Goal: Transaction & Acquisition: Purchase product/service

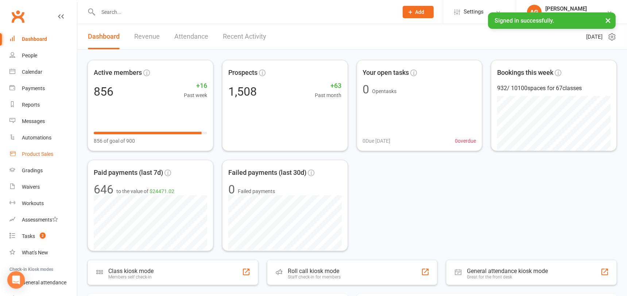
click at [36, 153] on div "Product Sales" at bounding box center [37, 154] width 31 height 6
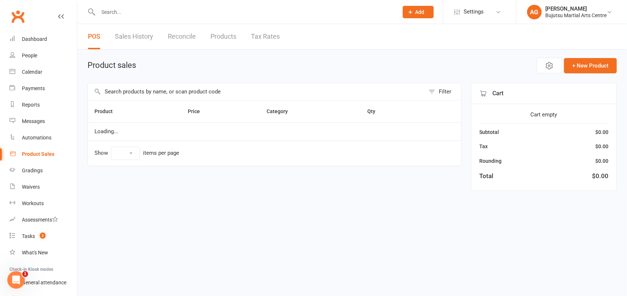
select select "10"
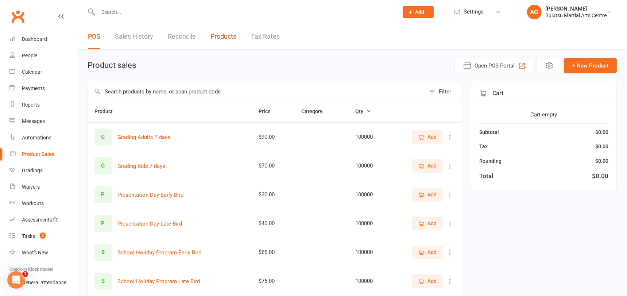
click at [225, 35] on link "Products" at bounding box center [223, 36] width 26 height 25
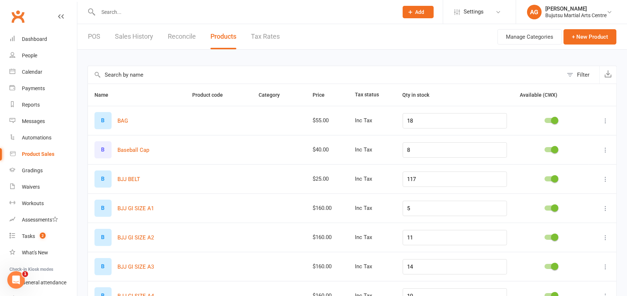
click at [167, 71] on input "text" at bounding box center [325, 75] width 475 height 18
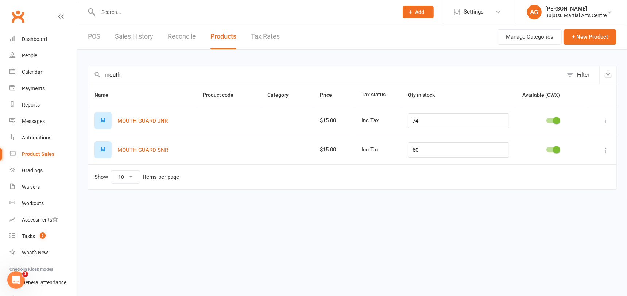
type input "mouth"
click at [436, 152] on input "60" at bounding box center [458, 149] width 101 height 15
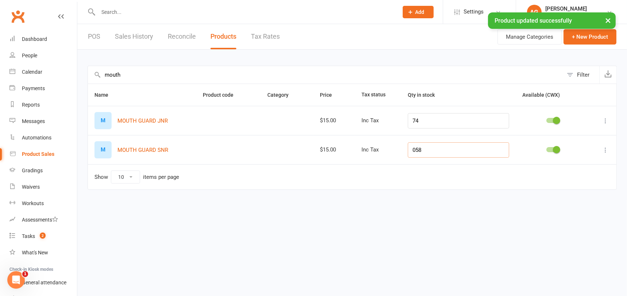
type input "058"
click at [250, 151] on td at bounding box center [228, 149] width 65 height 29
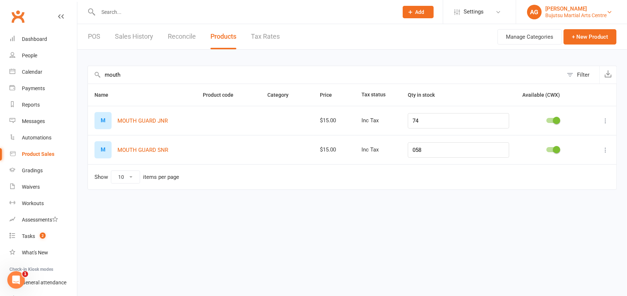
click at [569, 11] on div "[PERSON_NAME]" at bounding box center [575, 8] width 61 height 7
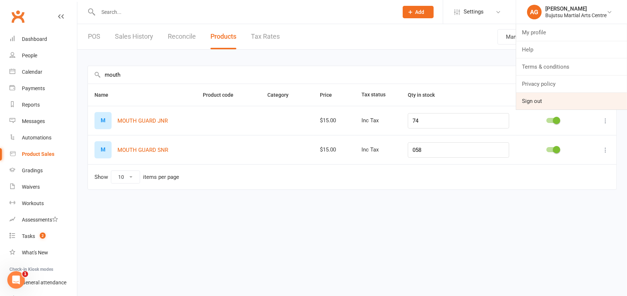
click at [536, 102] on link "Sign out" at bounding box center [571, 101] width 111 height 17
